Goal: Task Accomplishment & Management: Complete application form

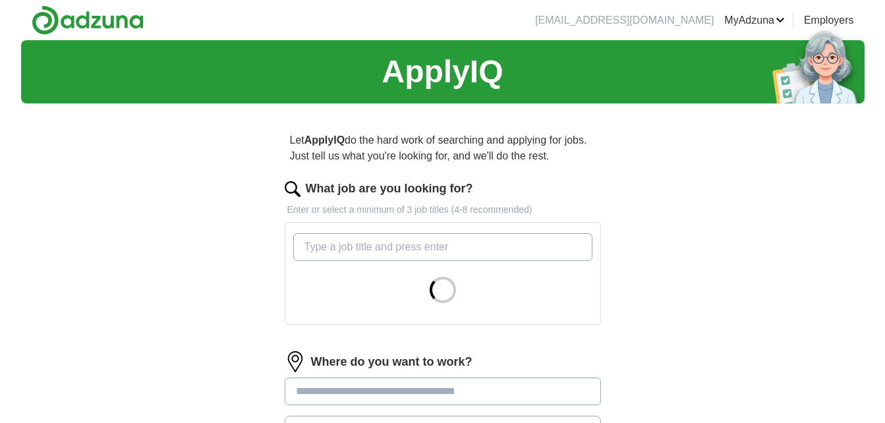
click at [350, 242] on input "What job are you looking for?" at bounding box center [442, 247] width 299 height 28
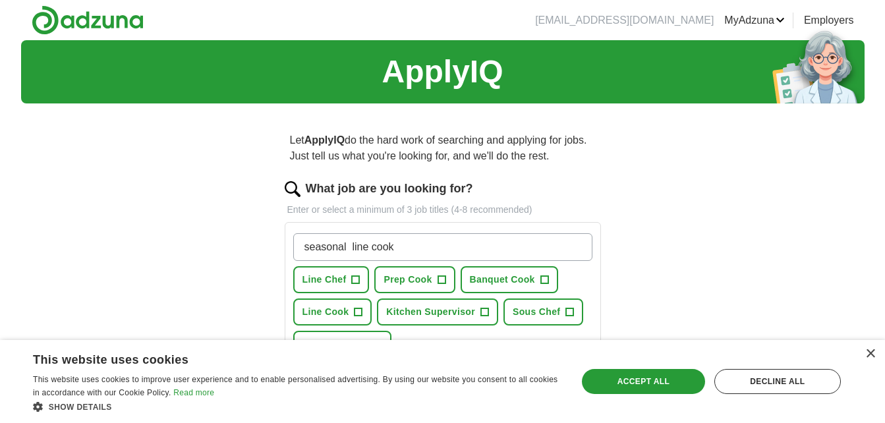
type input "seasonal line cook"
click at [603, 164] on div "Let ApplyIQ do the hard work of searching and applying for jobs. Just tell us w…" at bounding box center [443, 384] width 422 height 541
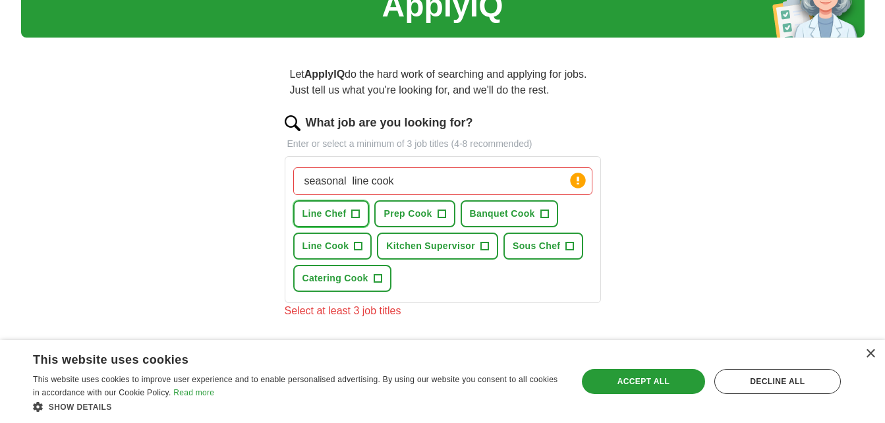
drag, startPoint x: 328, startPoint y: 210, endPoint x: 343, endPoint y: 210, distance: 15.2
click at [327, 210] on span "Line Chef" at bounding box center [325, 214] width 44 height 14
click at [407, 209] on span "Prep Cook" at bounding box center [408, 214] width 48 height 14
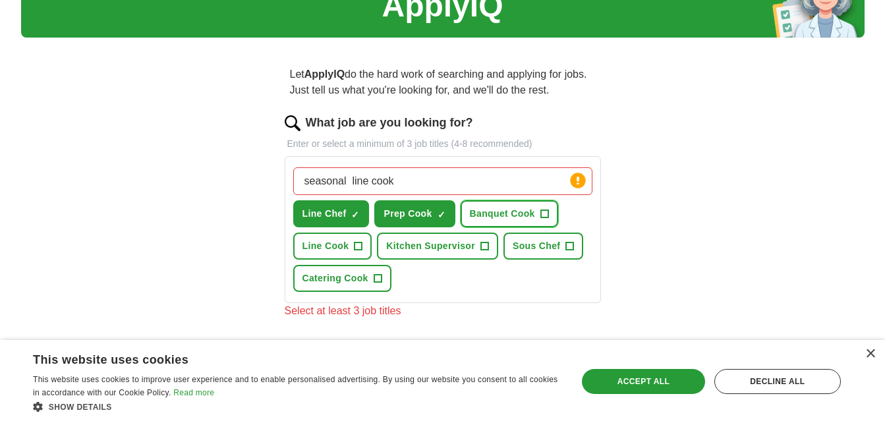
click at [534, 206] on button "Banquet Cook +" at bounding box center [510, 213] width 98 height 27
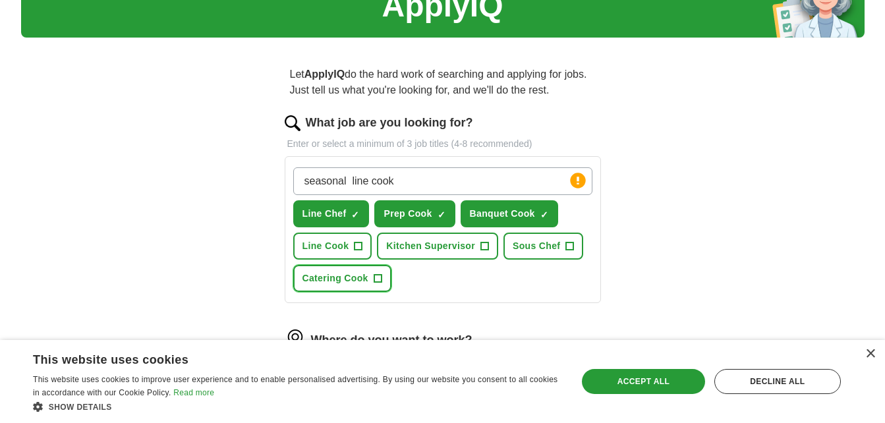
click at [335, 269] on button "Catering Cook +" at bounding box center [342, 278] width 98 height 27
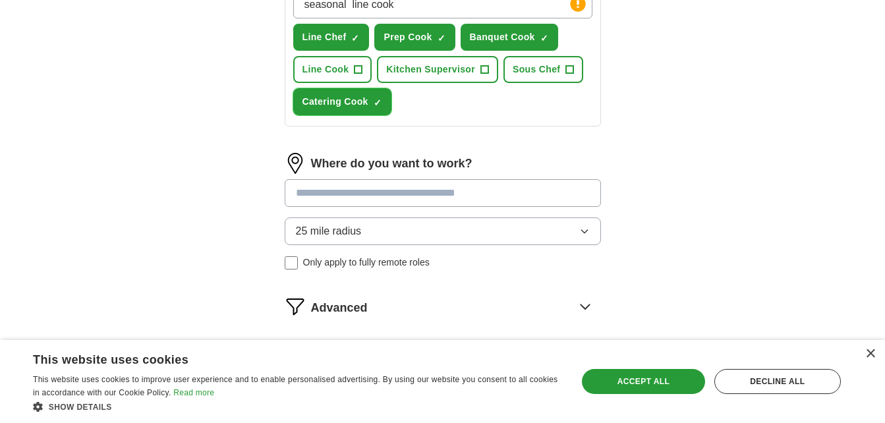
scroll to position [264, 0]
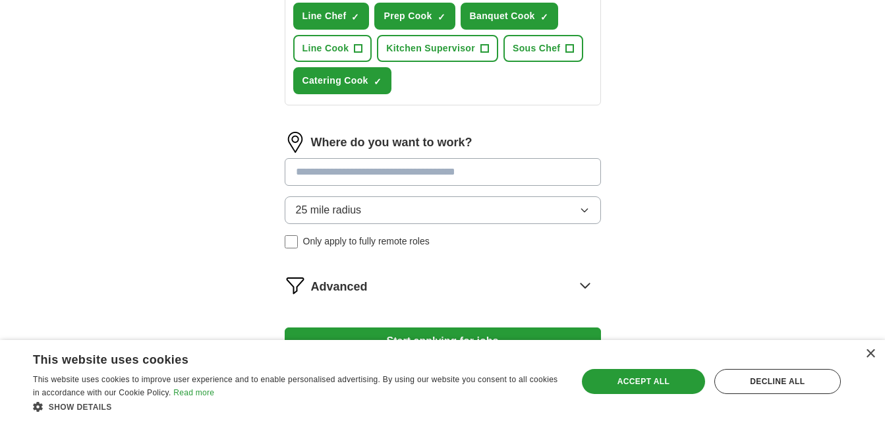
click at [368, 169] on input at bounding box center [443, 172] width 316 height 28
type input "********"
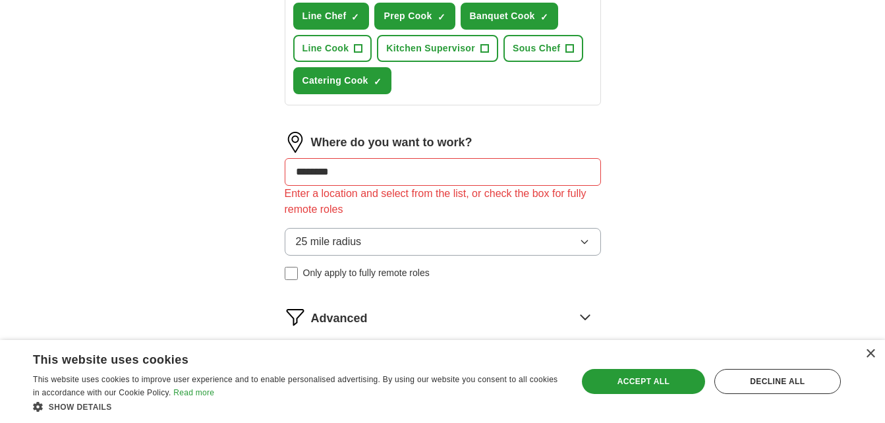
click at [574, 140] on div "Where do you want to work?" at bounding box center [443, 142] width 316 height 21
drag, startPoint x: 361, startPoint y: 173, endPoint x: 282, endPoint y: 154, distance: 82.0
click at [272, 168] on div "Let ApplyIQ do the hard work of searching and applying for jobs. Just tell us w…" at bounding box center [443, 136] width 422 height 572
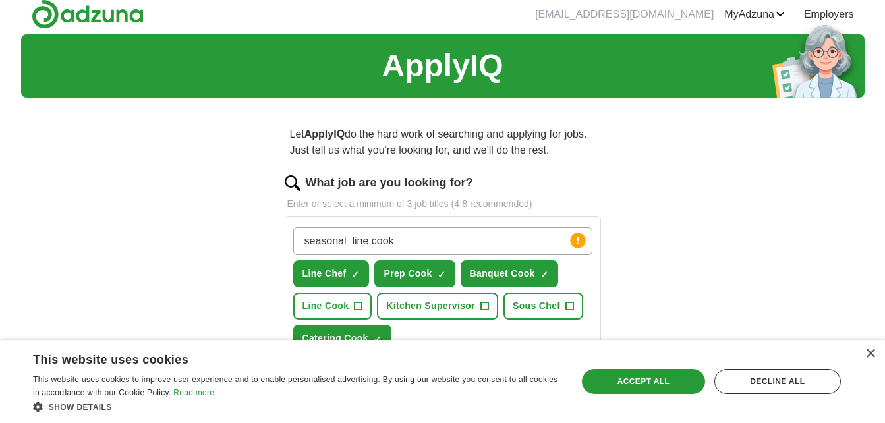
scroll to position [0, 0]
